Goal: Navigation & Orientation: Find specific page/section

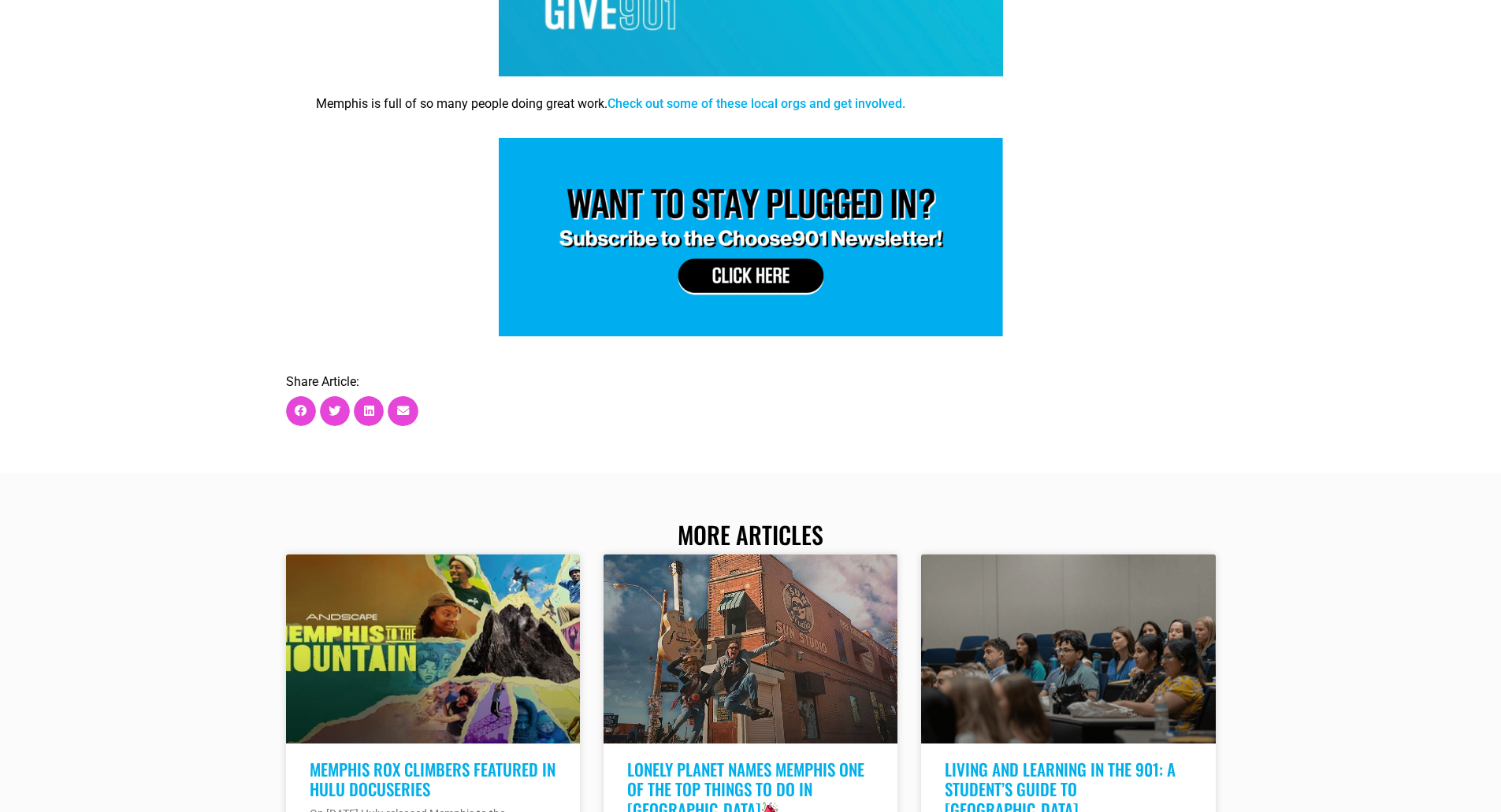
scroll to position [6225, 0]
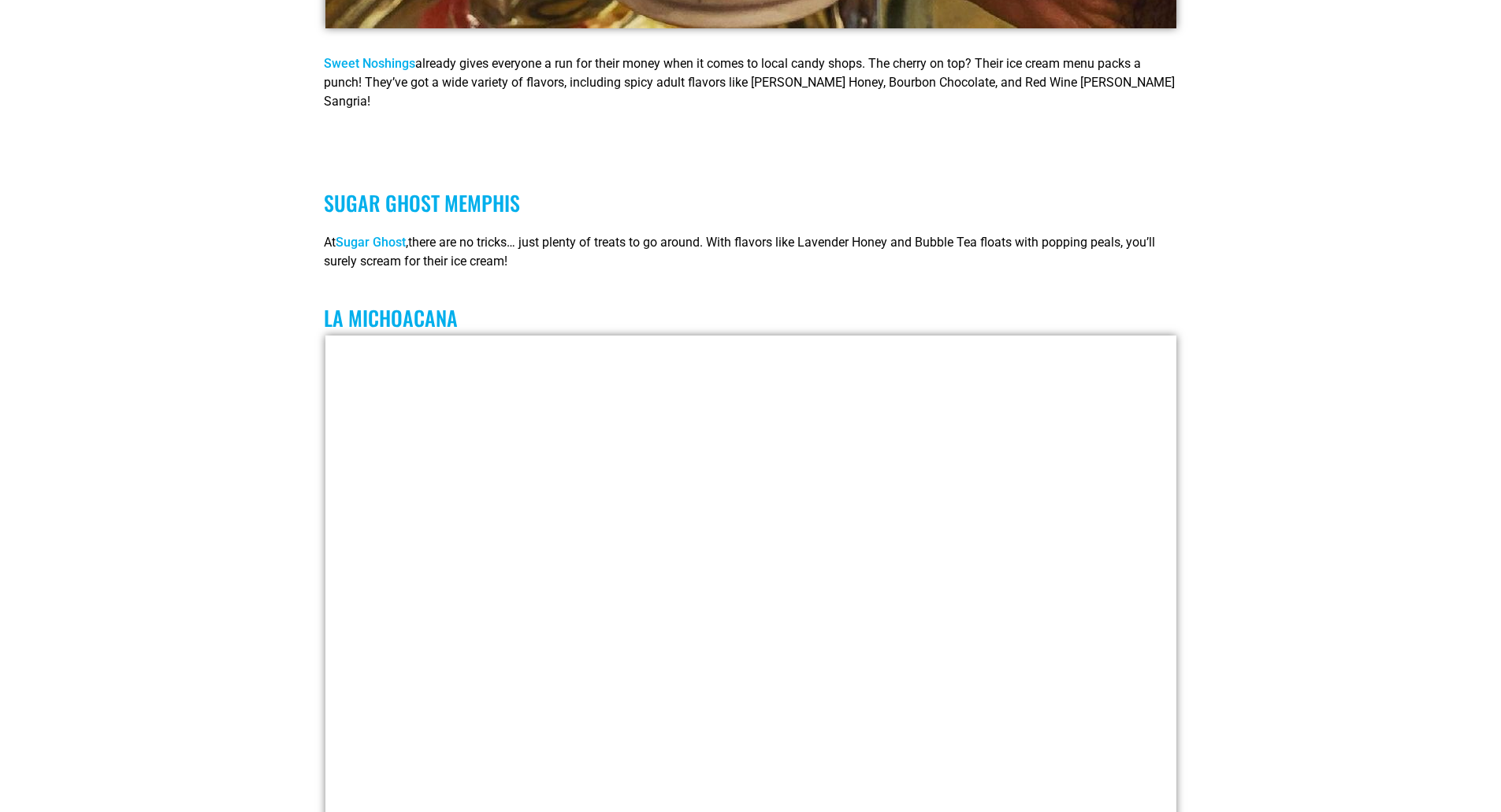
scroll to position [9928, 0]
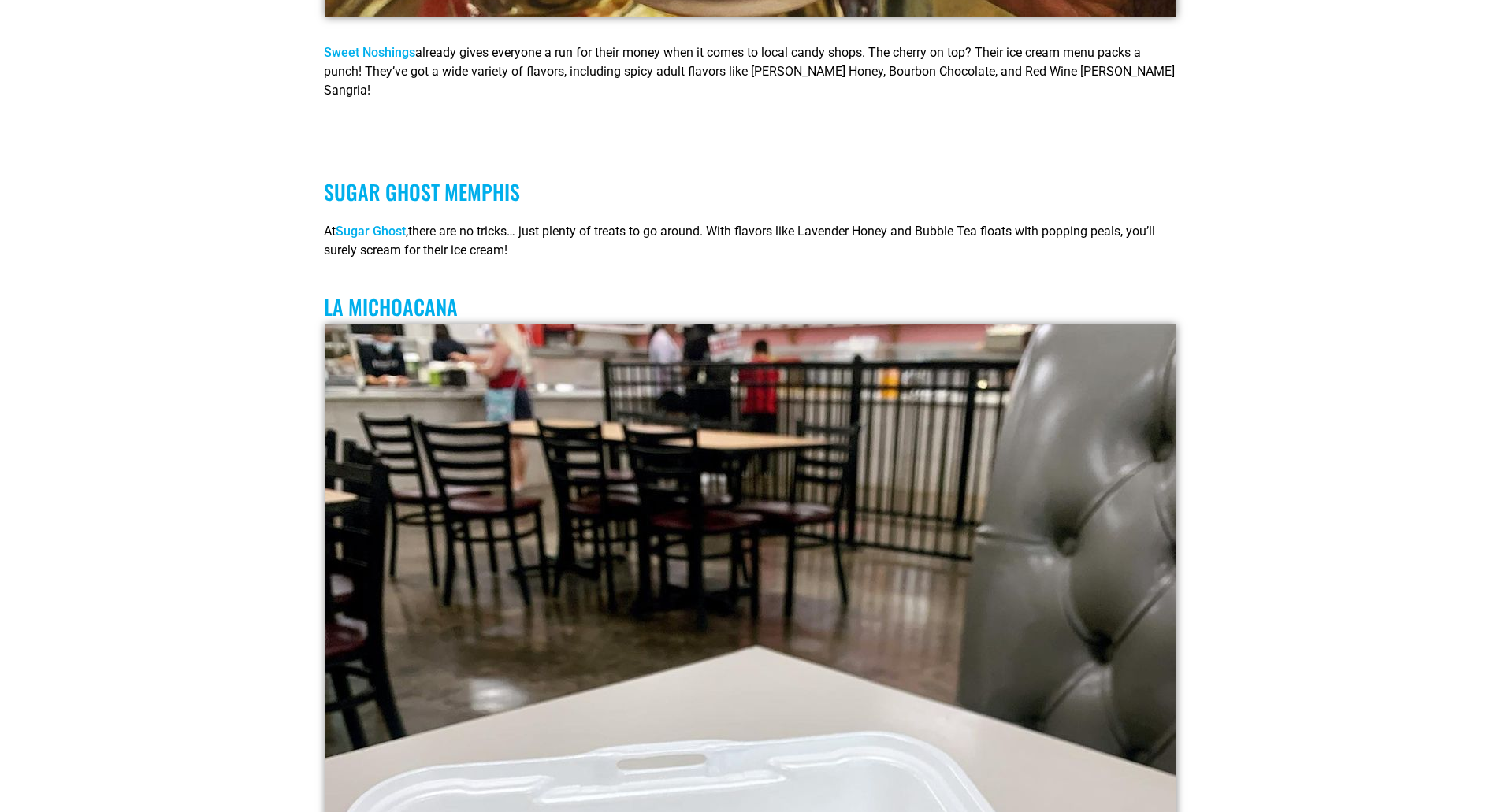
click at [373, 224] on link "Sugar Ghost" at bounding box center [371, 231] width 70 height 15
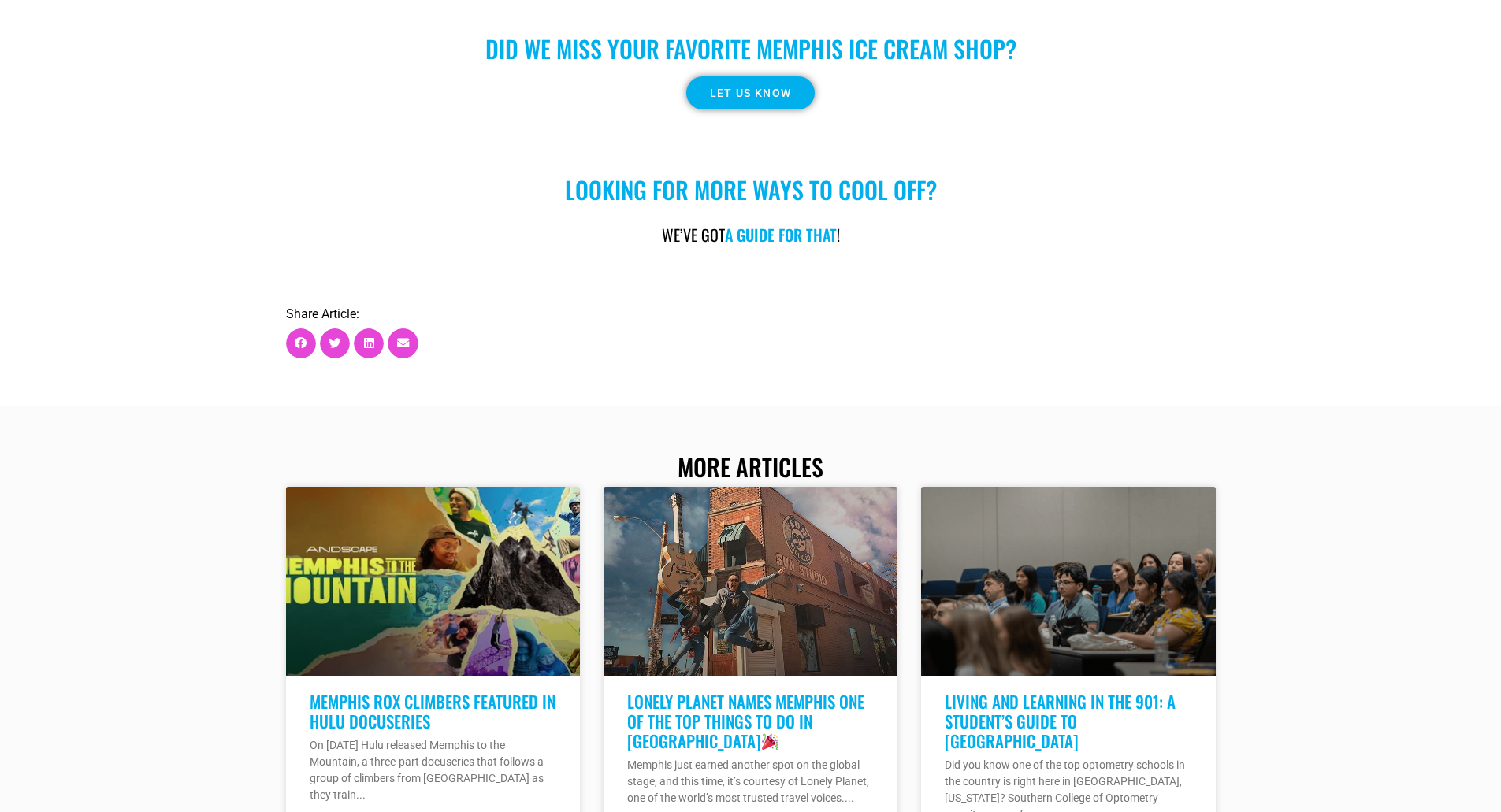
scroll to position [13395, 0]
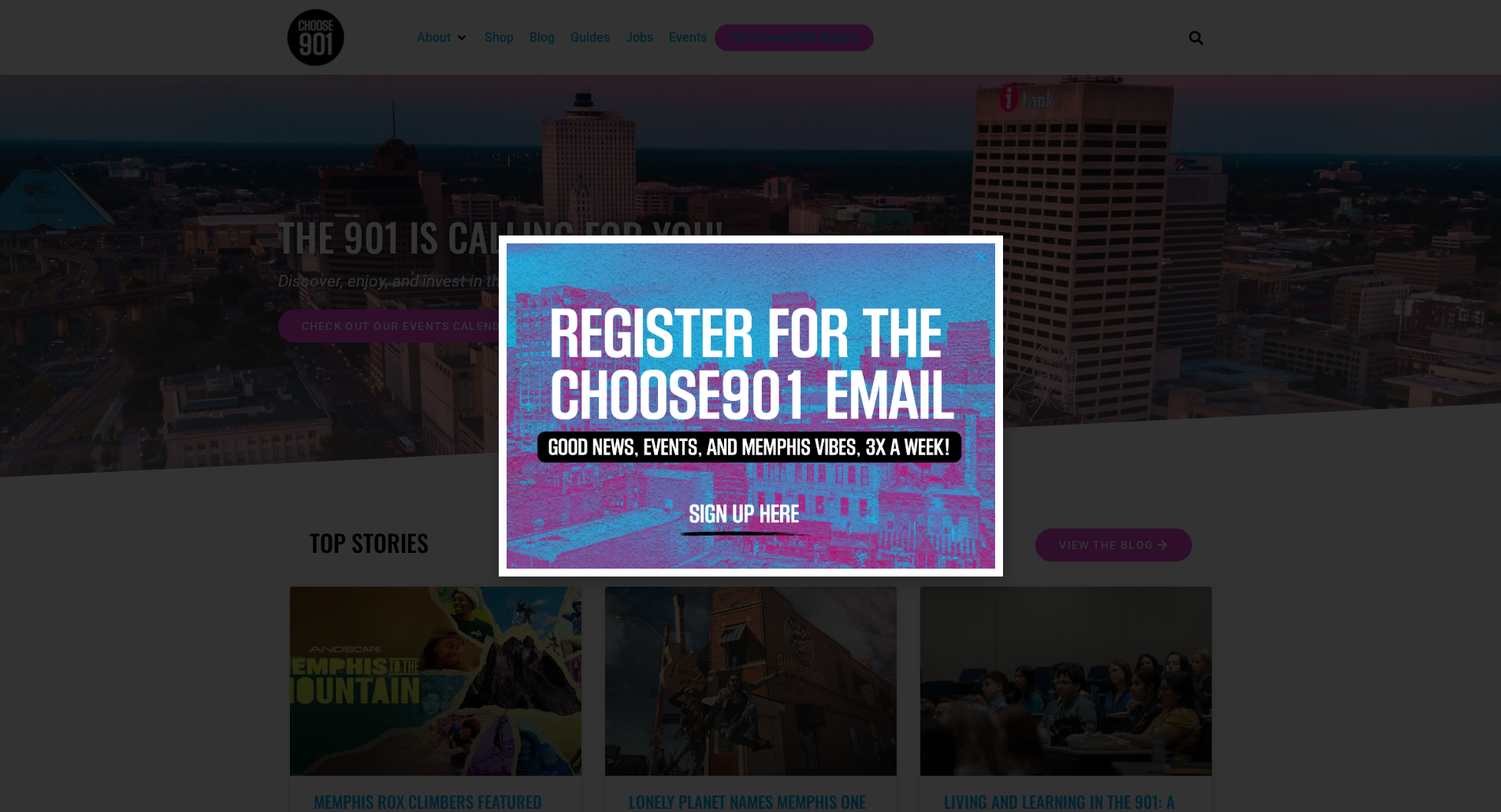
click at [981, 260] on icon "Close" at bounding box center [982, 257] width 11 height 11
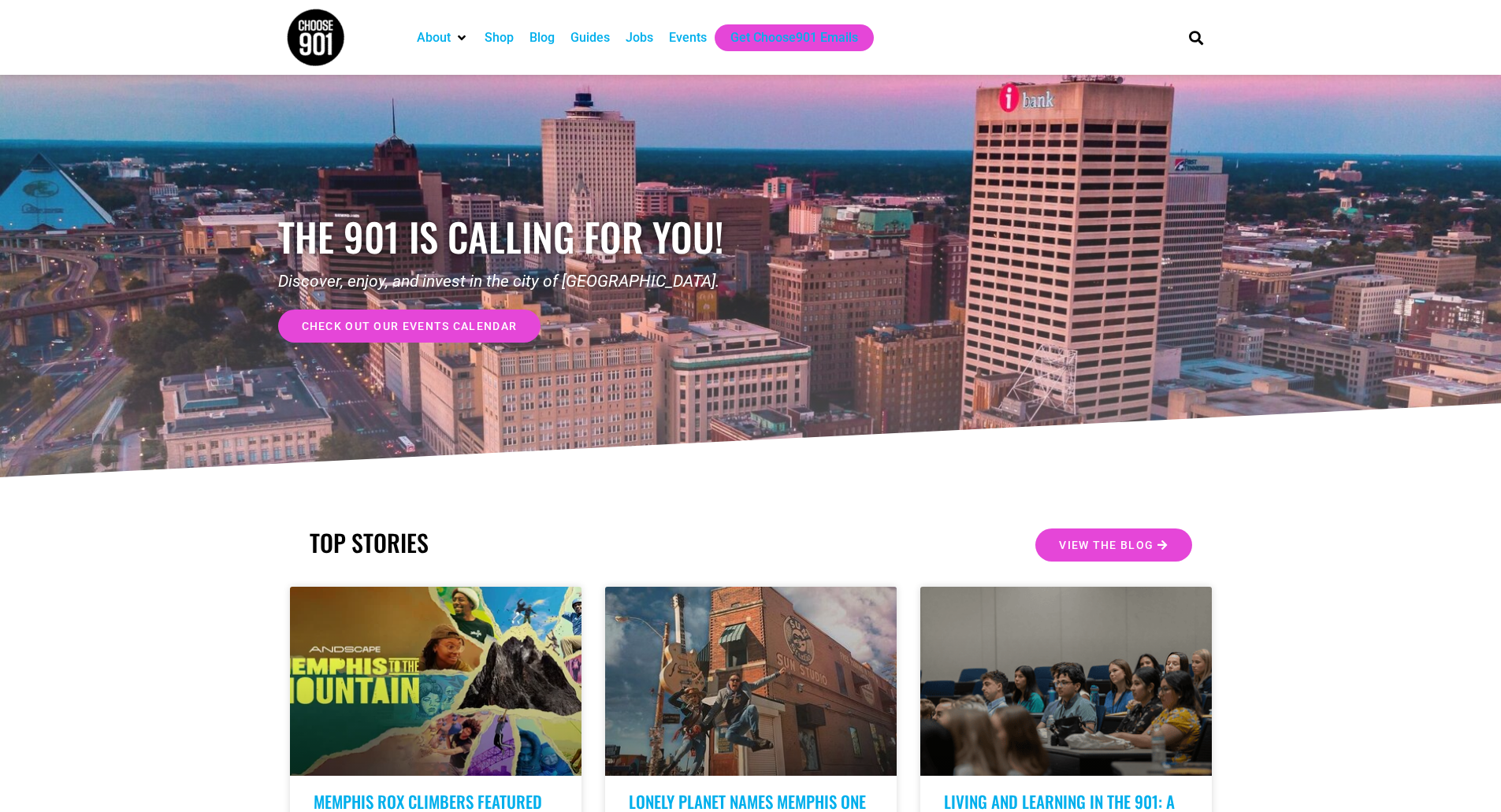
click at [494, 39] on div "Shop" at bounding box center [498, 38] width 29 height 19
click at [574, 44] on div "Guides" at bounding box center [590, 38] width 40 height 19
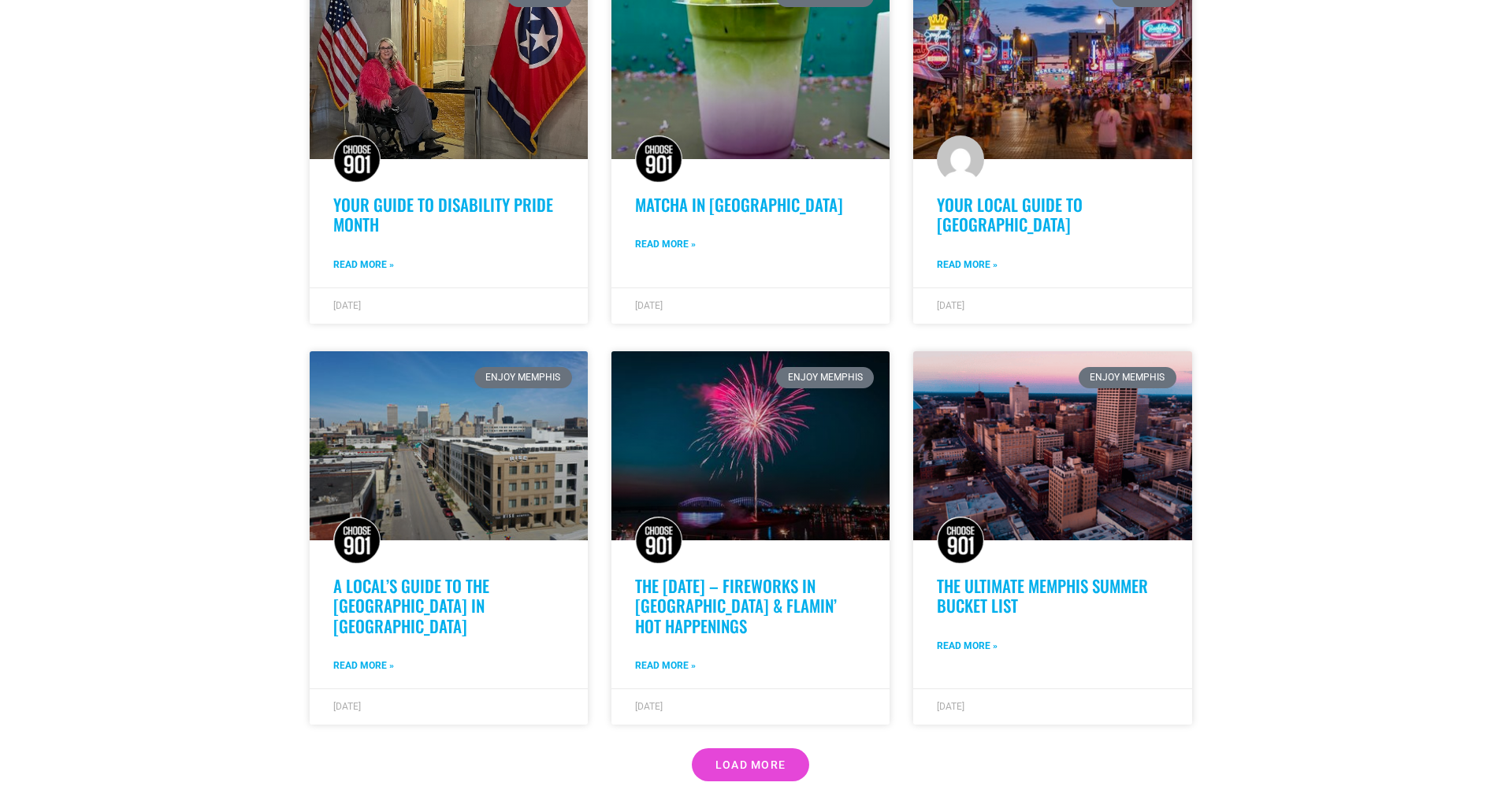
scroll to position [946, 0]
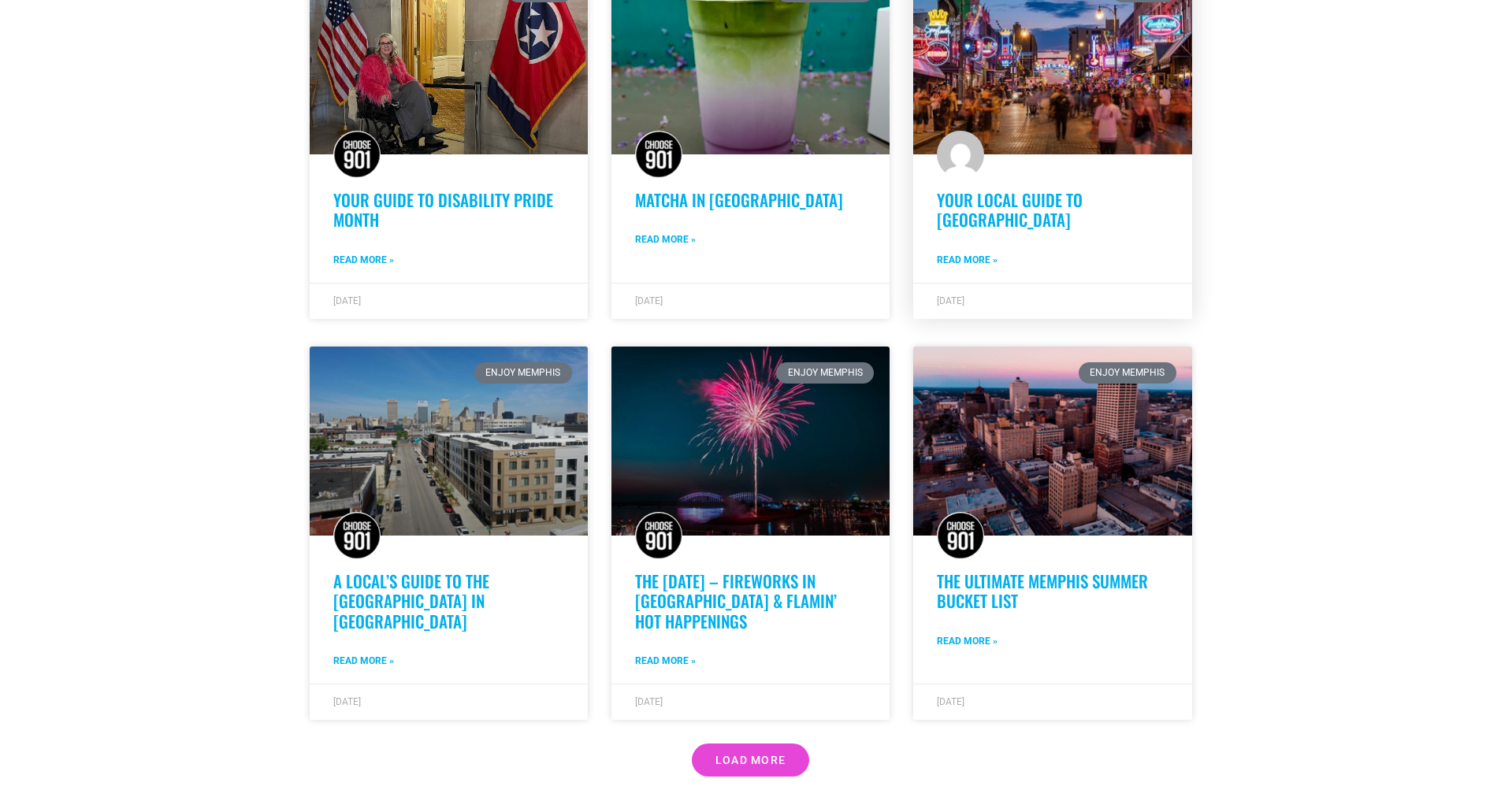
click at [955, 188] on link "Your Local Guide to [GEOGRAPHIC_DATA]" at bounding box center [1010, 209] width 146 height 45
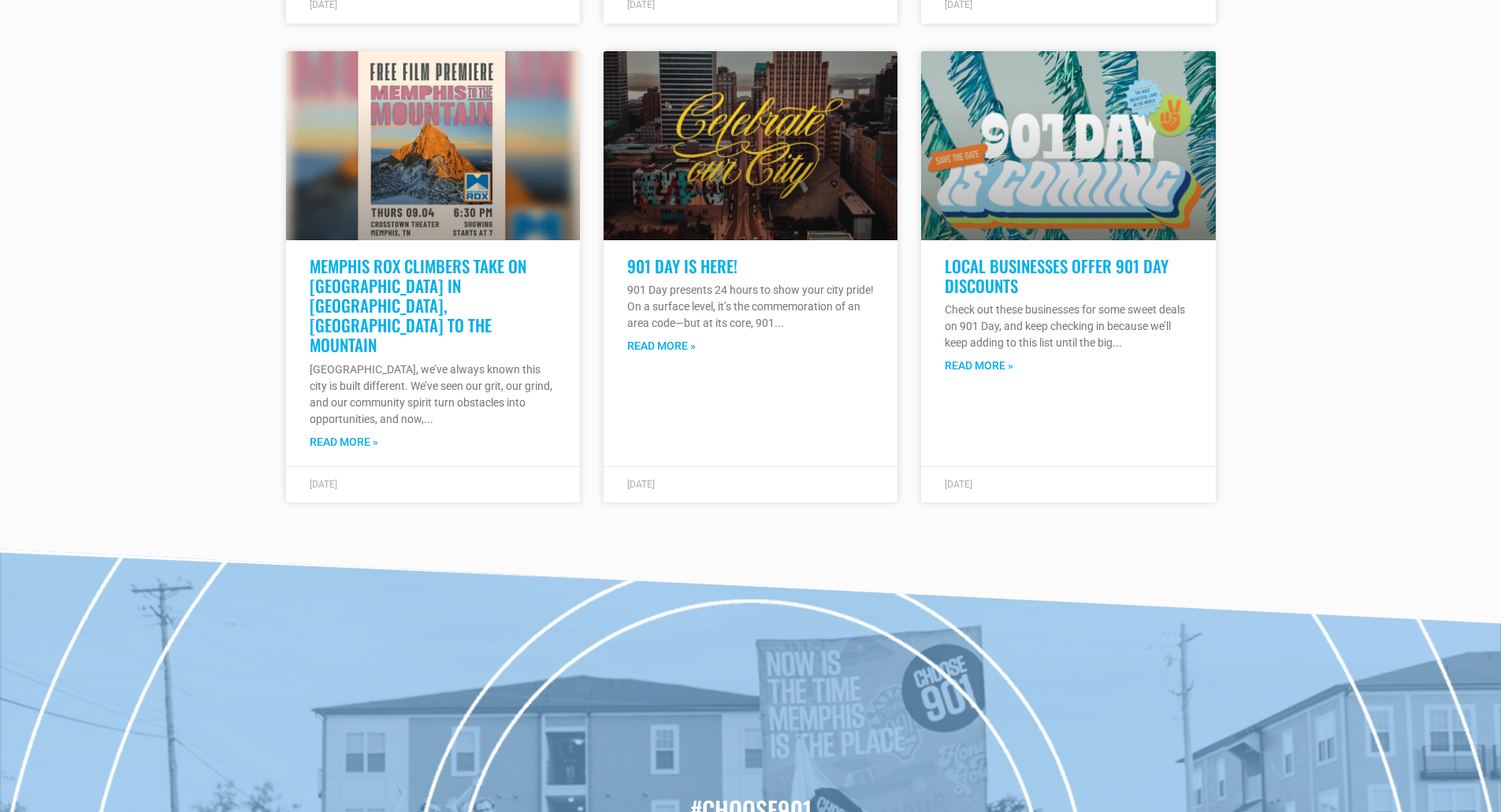
scroll to position [5043, 0]
